Goal: Task Accomplishment & Management: Complete application form

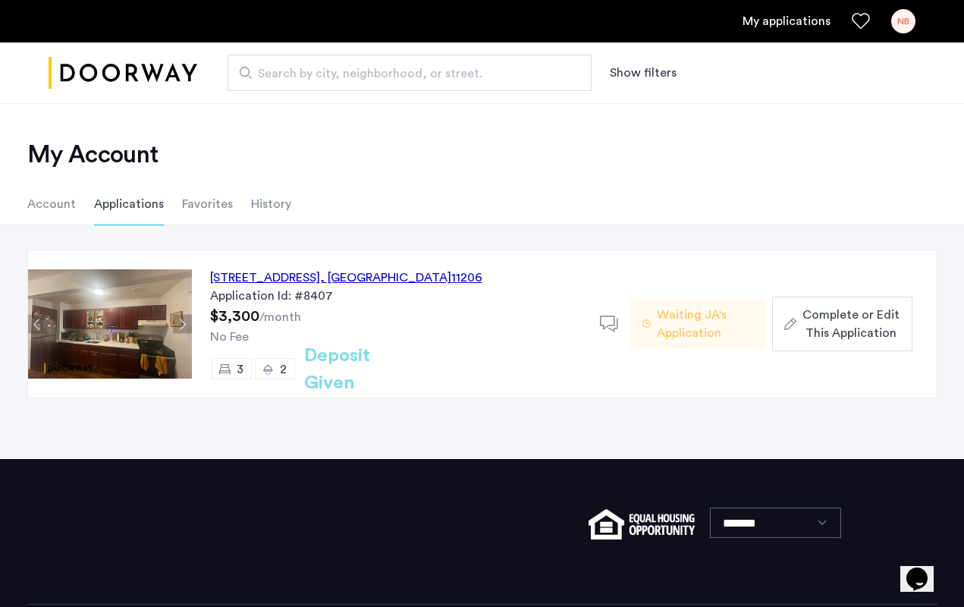
click at [850, 306] on span "Complete or Edit This Application" at bounding box center [850, 324] width 97 height 36
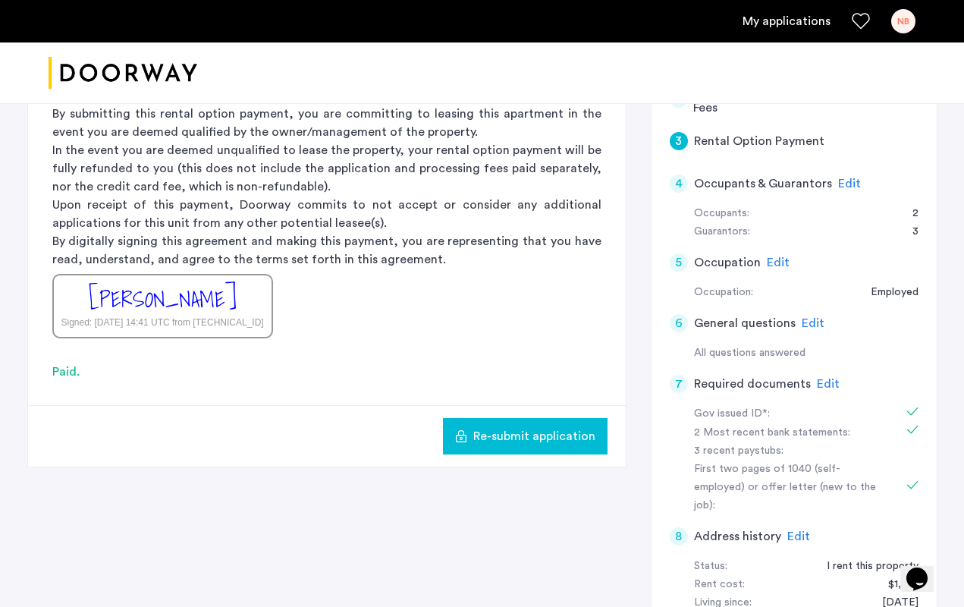
scroll to position [399, 0]
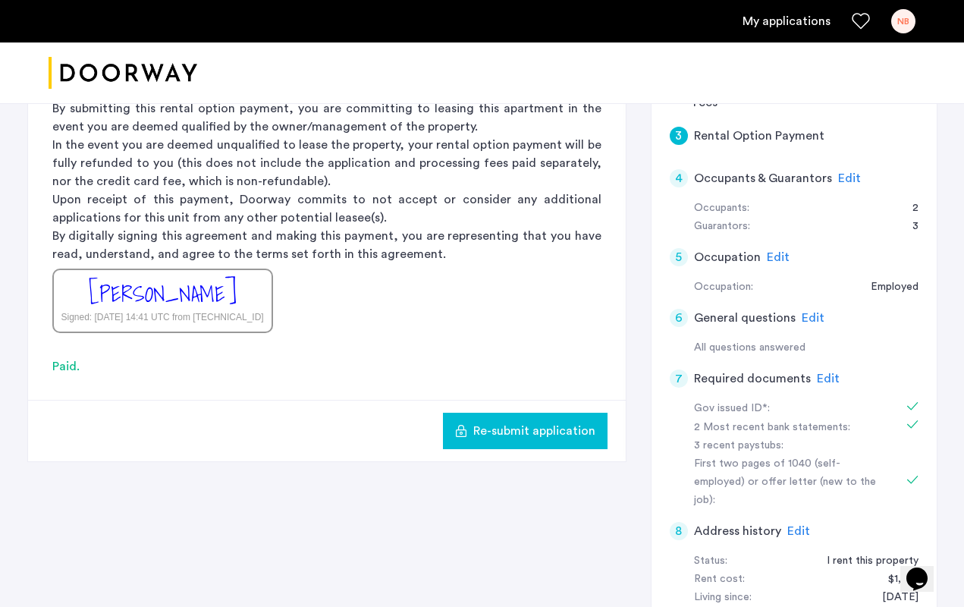
click at [827, 375] on span "Edit" at bounding box center [828, 378] width 23 height 12
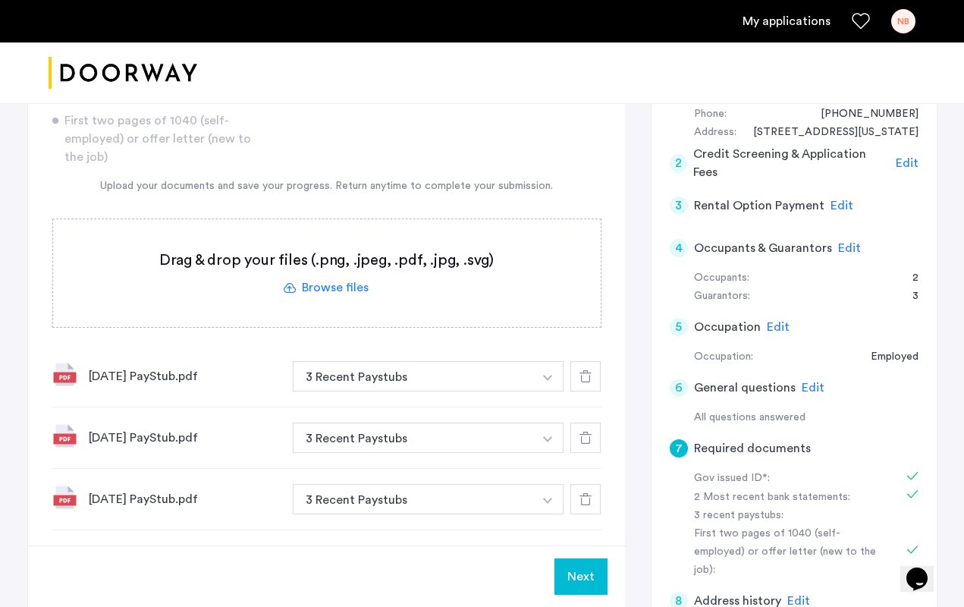
scroll to position [326, 0]
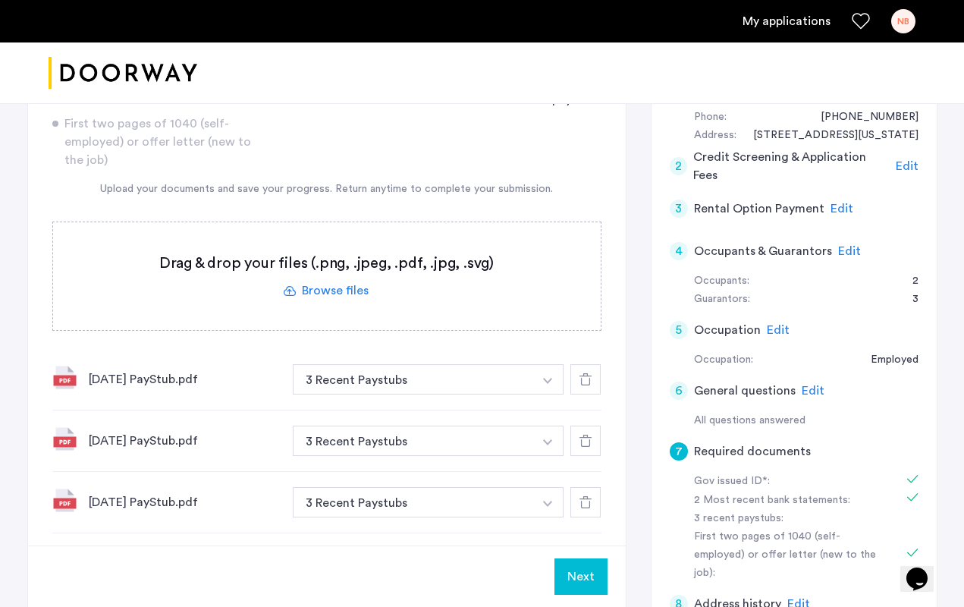
click at [342, 290] on label at bounding box center [327, 276] width 548 height 108
click at [0, 0] on input "file" at bounding box center [0, 0] width 0 height 0
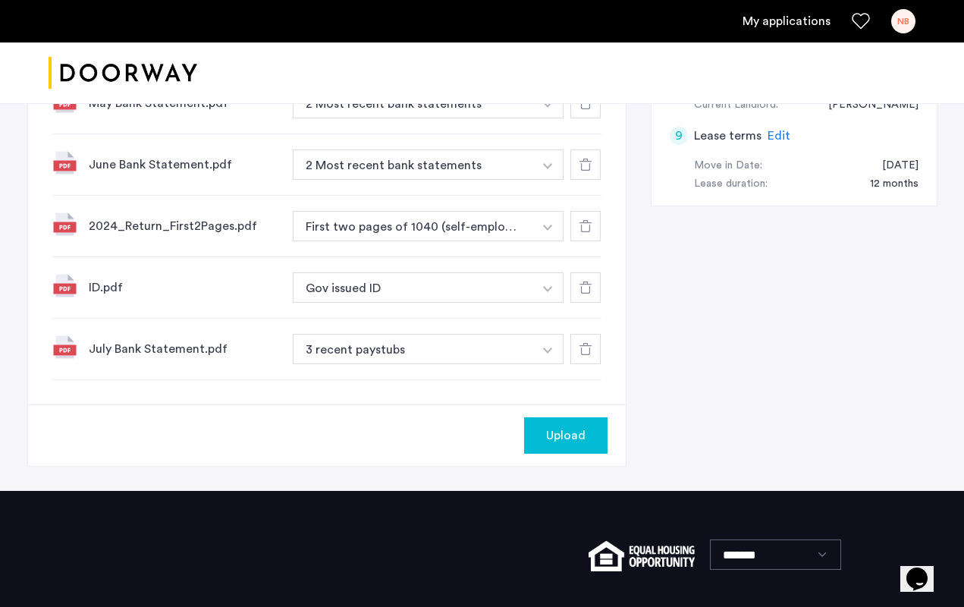
scroll to position [922, 0]
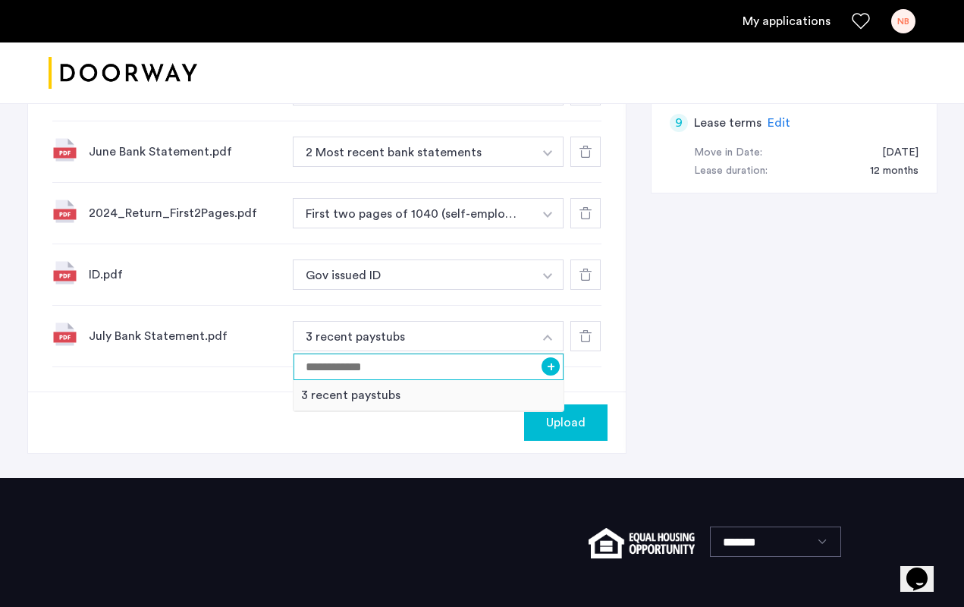
click at [465, 363] on input at bounding box center [428, 366] width 271 height 27
type input "**********"
click at [420, 436] on div "Upload" at bounding box center [327, 421] width 598 height 61
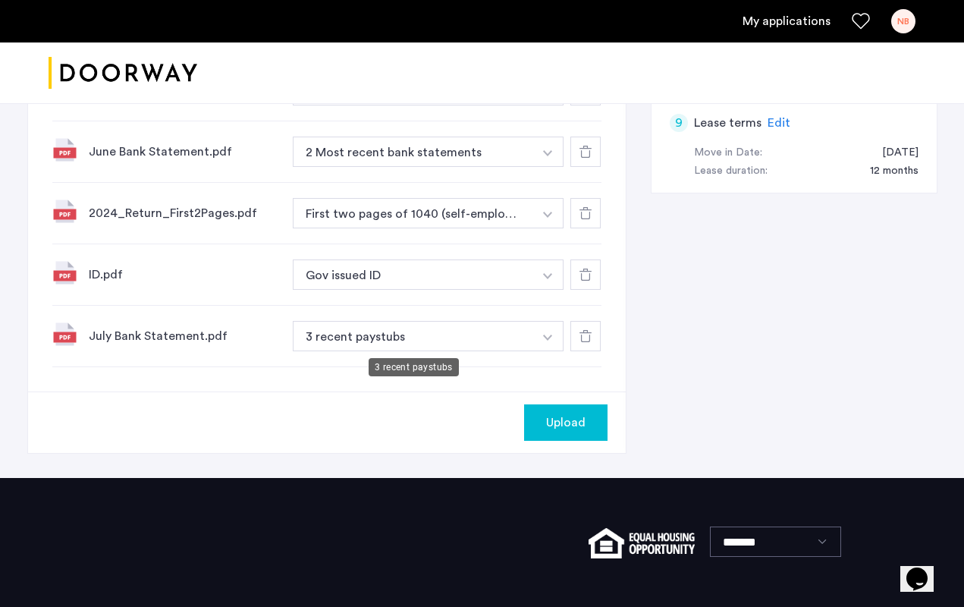
click at [432, 335] on button "3 recent paystubs" at bounding box center [413, 336] width 241 height 30
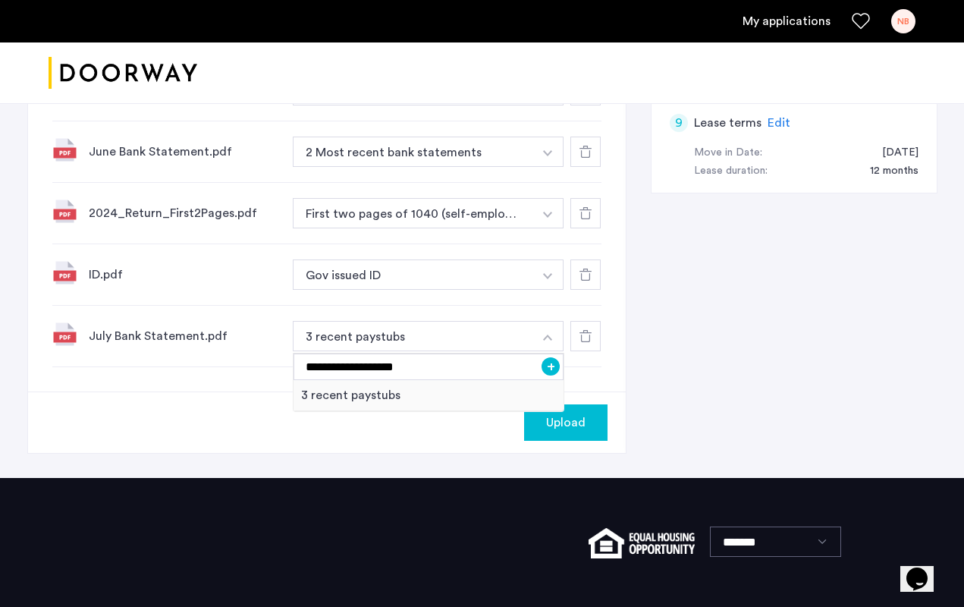
click at [556, 366] on button "+" at bounding box center [550, 366] width 18 height 18
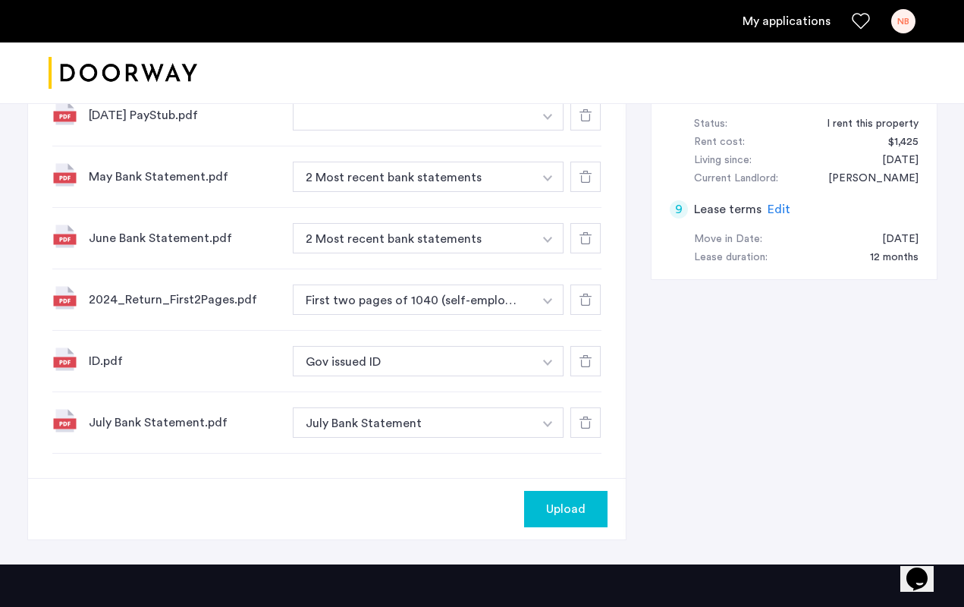
scroll to position [507, 0]
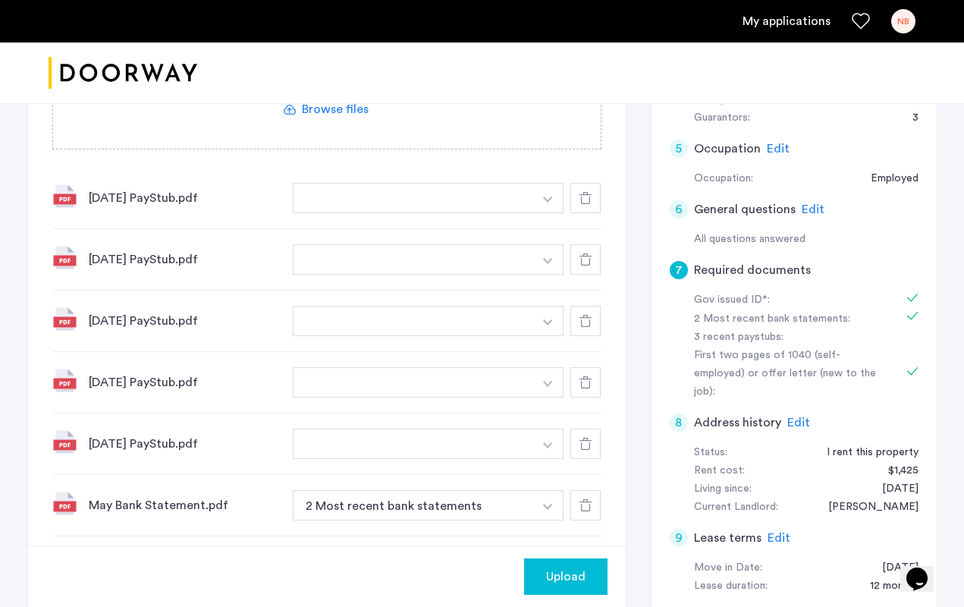
click at [541, 199] on button "button" at bounding box center [547, 198] width 31 height 30
click at [410, 264] on div "3 recent paystubs" at bounding box center [428, 257] width 271 height 31
click at [554, 213] on button "button" at bounding box center [547, 198] width 31 height 30
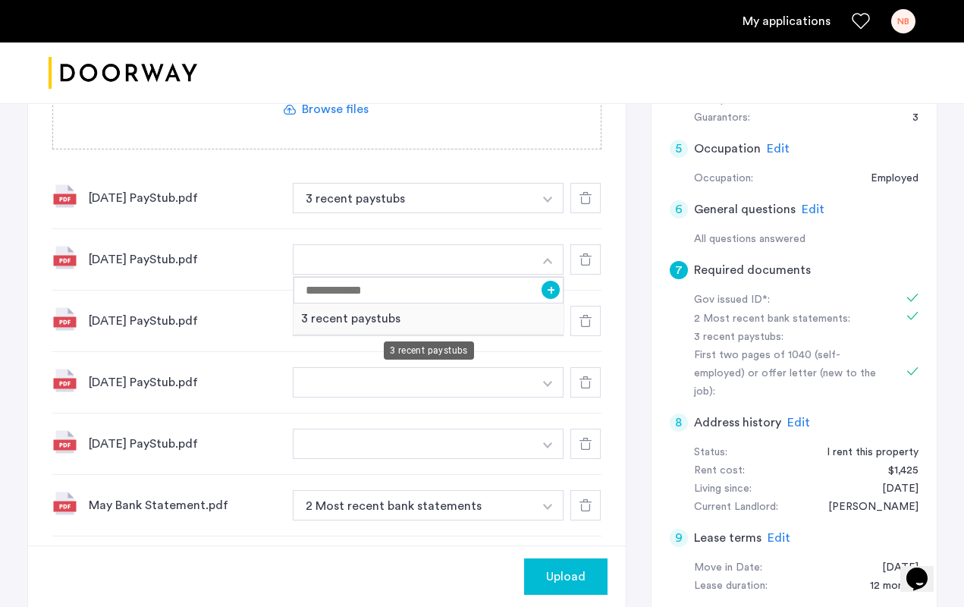
click at [404, 322] on div "3 recent paystubs" at bounding box center [428, 318] width 271 height 31
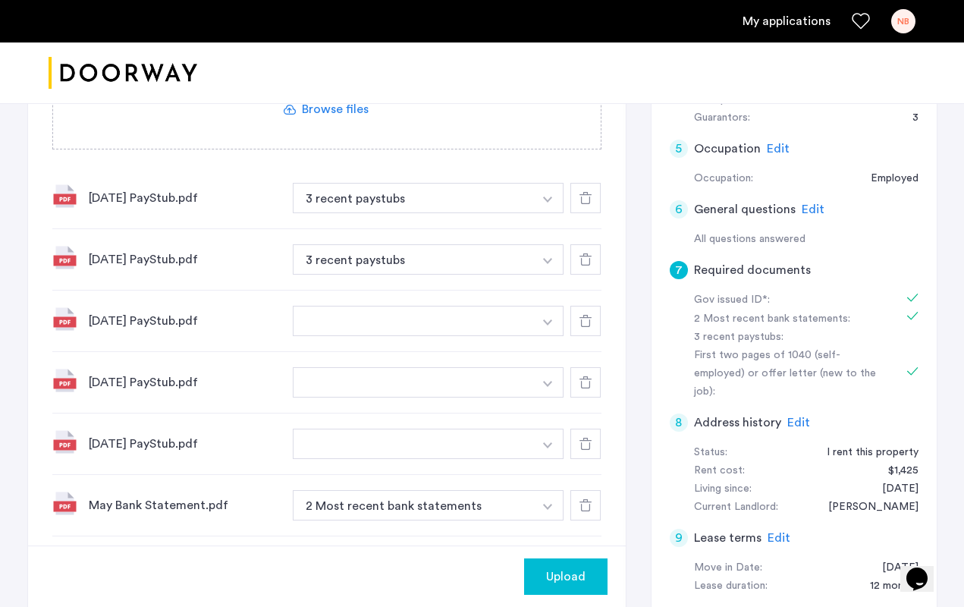
click at [543, 213] on button "button" at bounding box center [547, 198] width 31 height 30
click at [375, 381] on div "3 recent paystubs" at bounding box center [428, 380] width 271 height 31
click at [515, 386] on button "button" at bounding box center [413, 382] width 241 height 30
click at [545, 213] on button "button" at bounding box center [547, 198] width 31 height 30
click at [444, 348] on div "[DATE] PayStub.pdf 3 recent paystubs + 3 recent paystubs" at bounding box center [326, 320] width 549 height 61
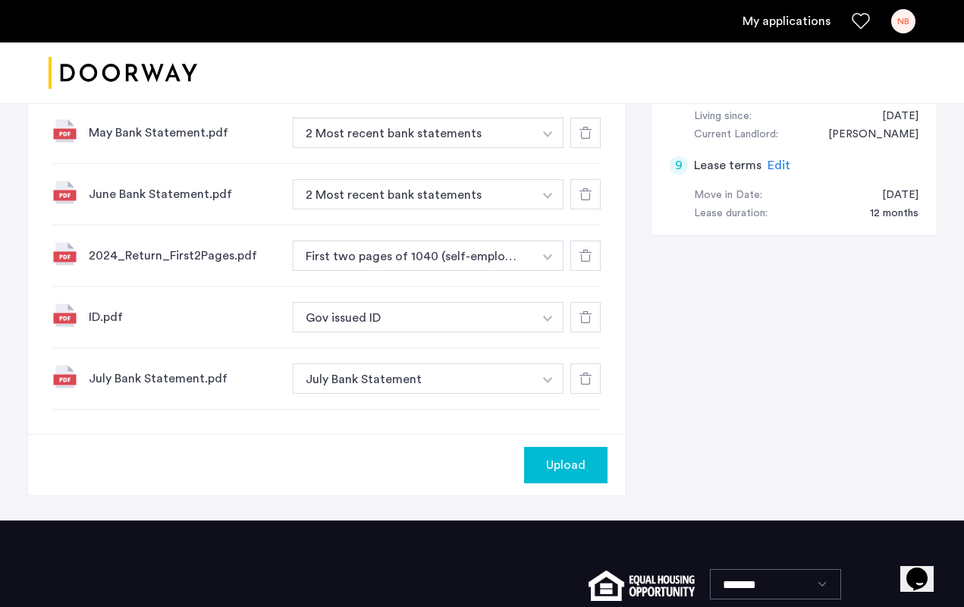
scroll to position [890, 0]
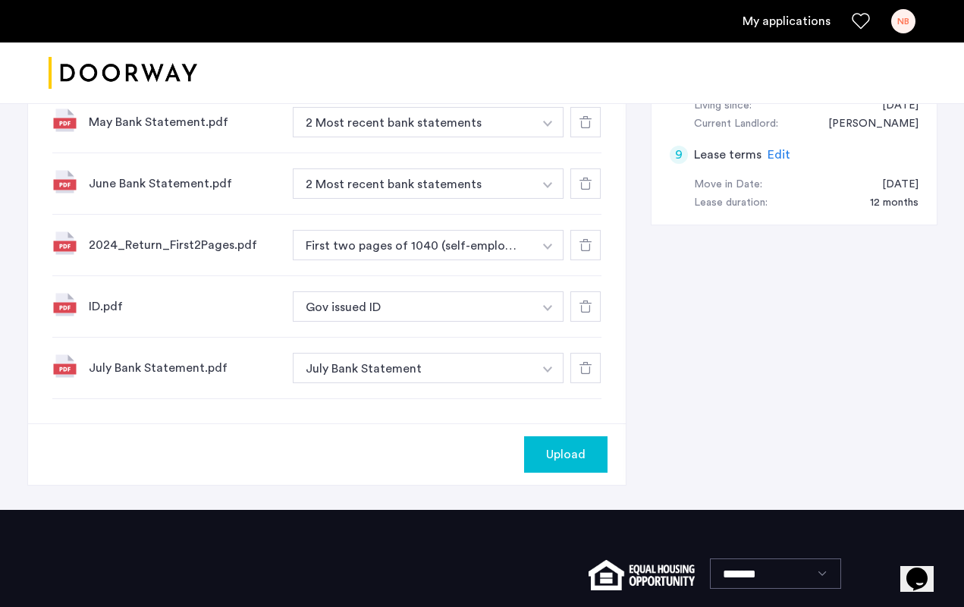
click at [574, 458] on span "Upload" at bounding box center [565, 454] width 39 height 18
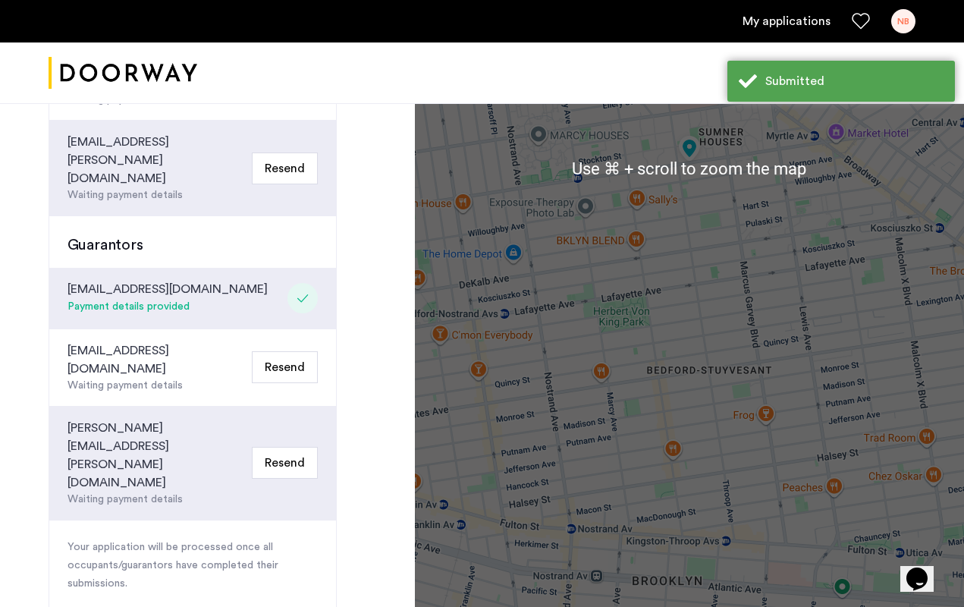
scroll to position [294, 0]
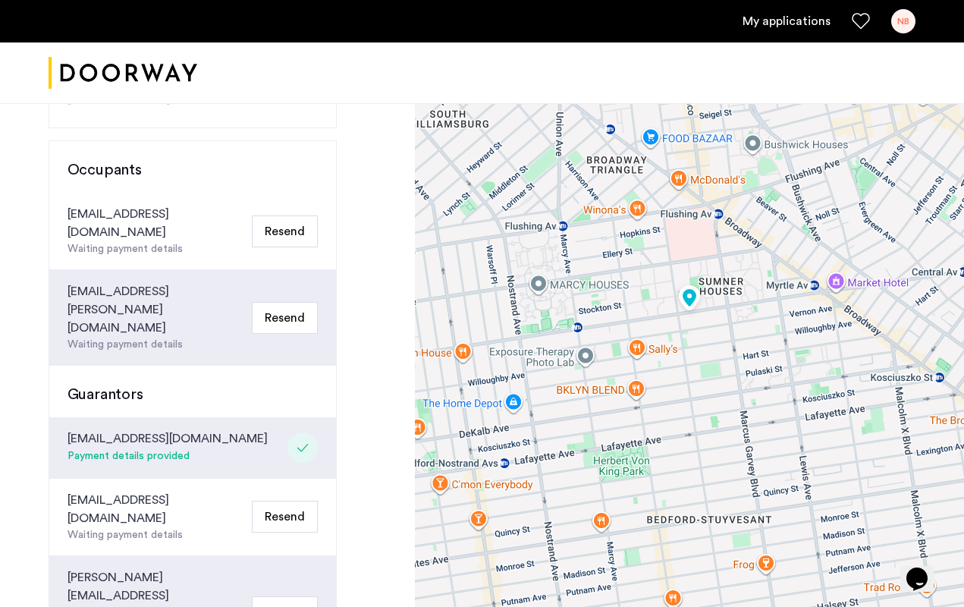
click at [369, 258] on div "Congratulations Thank you for submitting your application. A representative wil…" at bounding box center [207, 318] width 415 height 1094
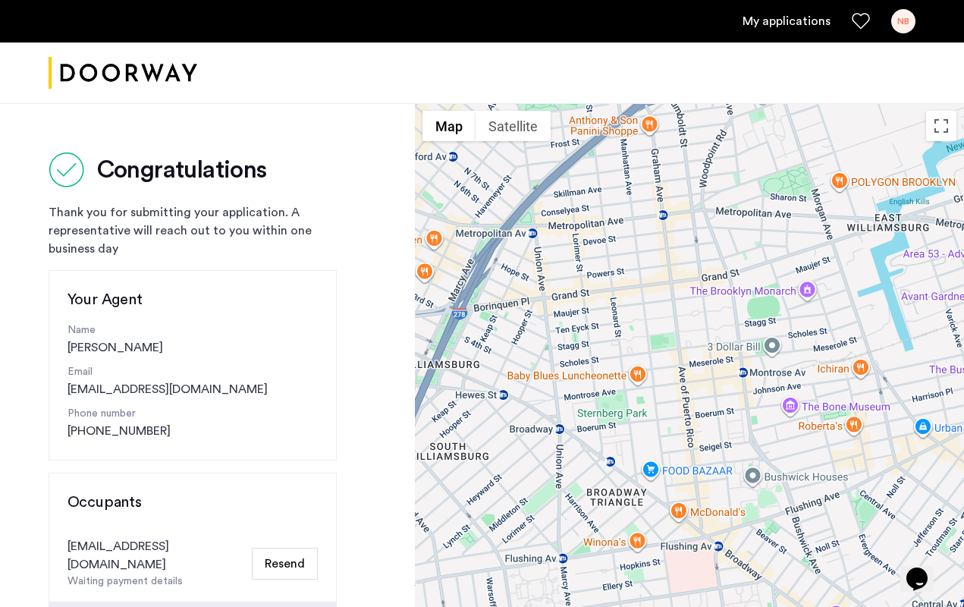
scroll to position [0, 0]
